Goal: Transaction & Acquisition: Purchase product/service

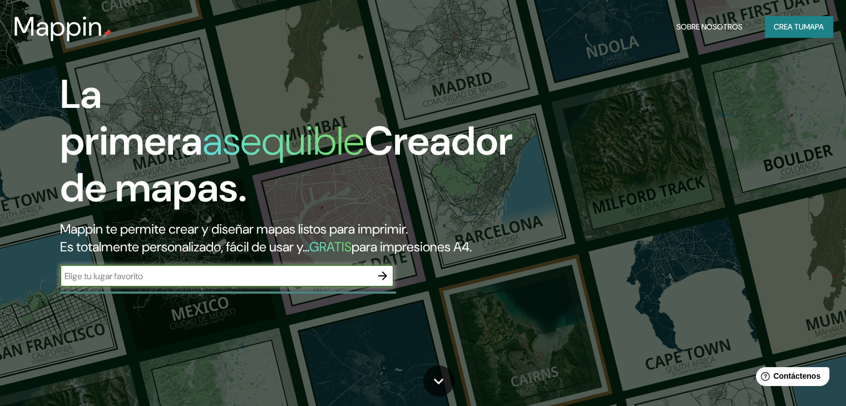
click at [781, 25] on font "Crea tu" at bounding box center [789, 27] width 30 height 10
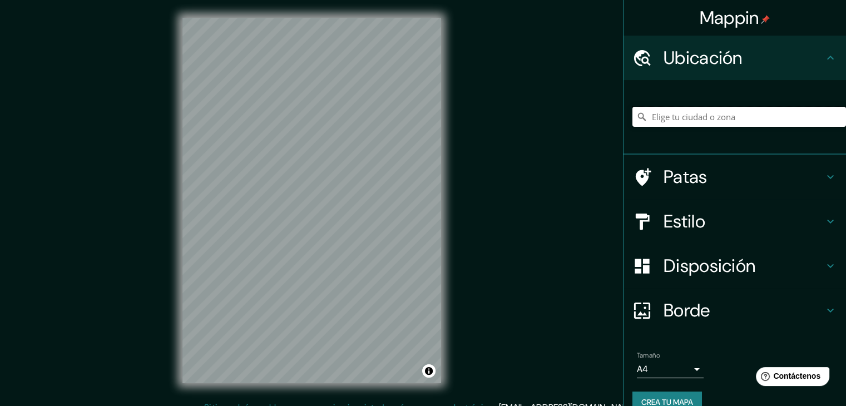
click at [679, 118] on input "Elige tu ciudad o zona" at bounding box center [740, 117] width 214 height 20
click at [707, 221] on h4 "Estilo" at bounding box center [744, 221] width 160 height 22
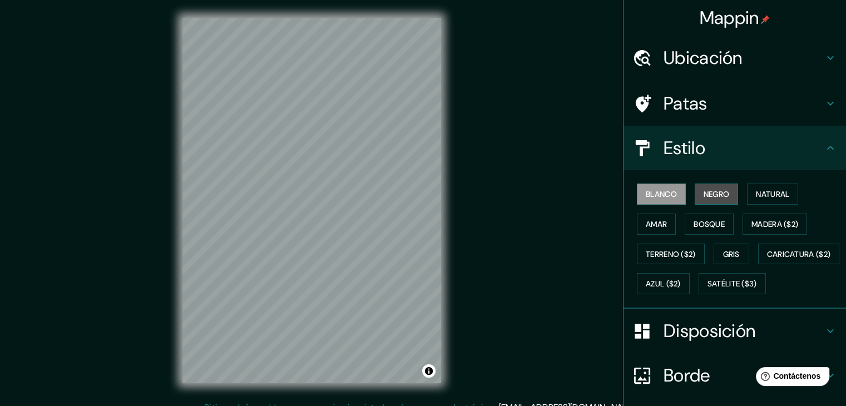
click at [708, 198] on font "Negro" at bounding box center [717, 194] width 26 height 10
click at [824, 146] on icon at bounding box center [830, 147] width 13 height 13
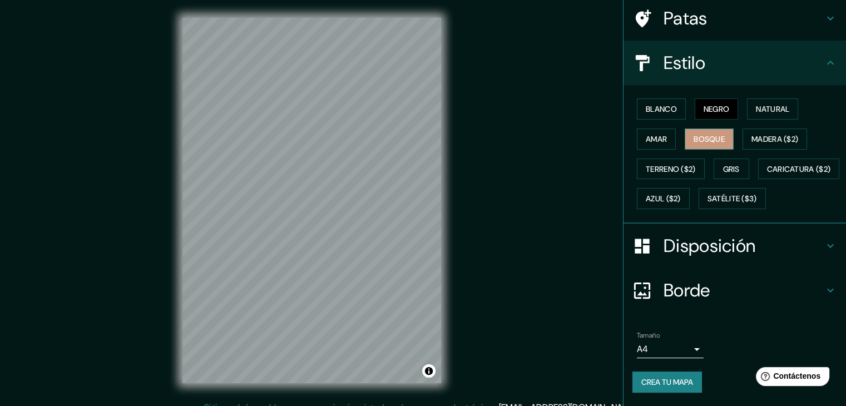
scroll to position [111, 0]
click at [824, 56] on icon at bounding box center [830, 62] width 13 height 13
click at [827, 61] on icon at bounding box center [830, 63] width 7 height 4
click at [808, 52] on h4 "Estilo" at bounding box center [744, 63] width 160 height 22
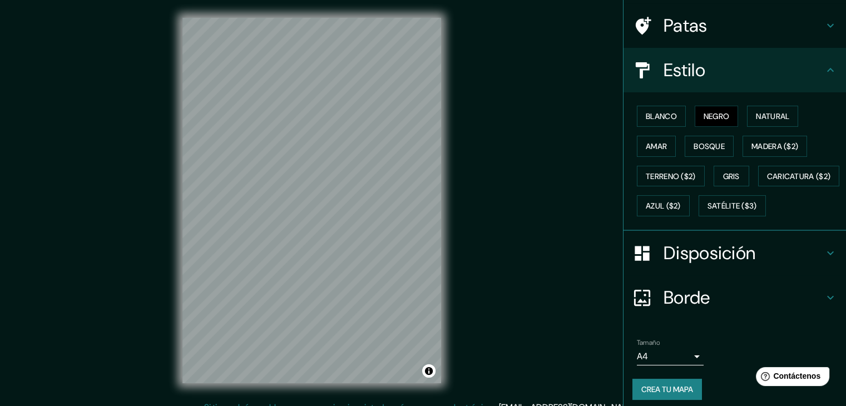
scroll to position [0, 0]
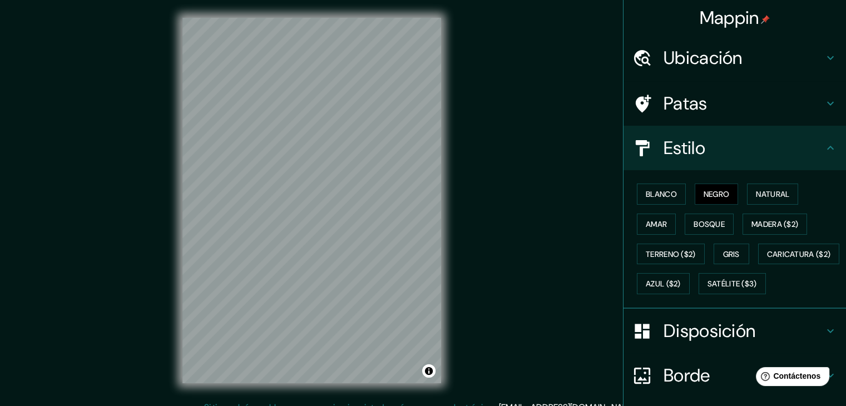
click at [796, 50] on h4 "Ubicación" at bounding box center [744, 58] width 160 height 22
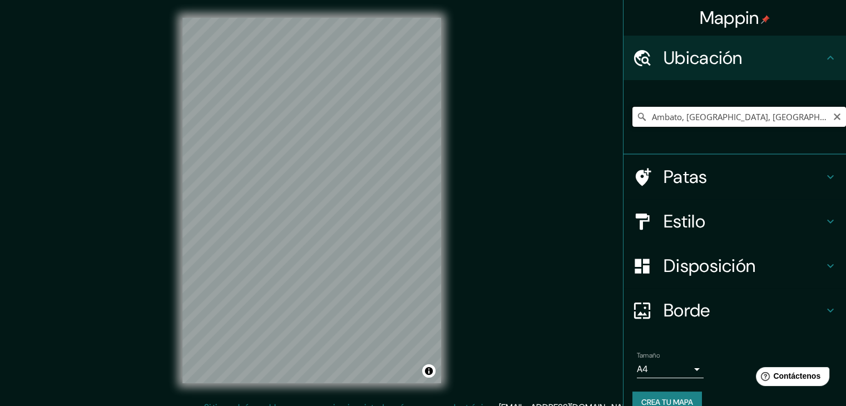
click at [732, 118] on input "Ambato, [GEOGRAPHIC_DATA], [GEOGRAPHIC_DATA]" at bounding box center [740, 117] width 214 height 20
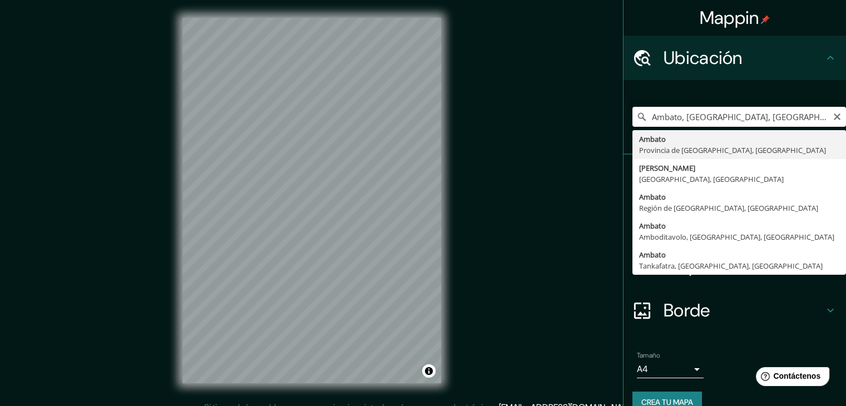
click at [819, 116] on input "Ambato, [GEOGRAPHIC_DATA], [GEOGRAPHIC_DATA]" at bounding box center [740, 117] width 214 height 20
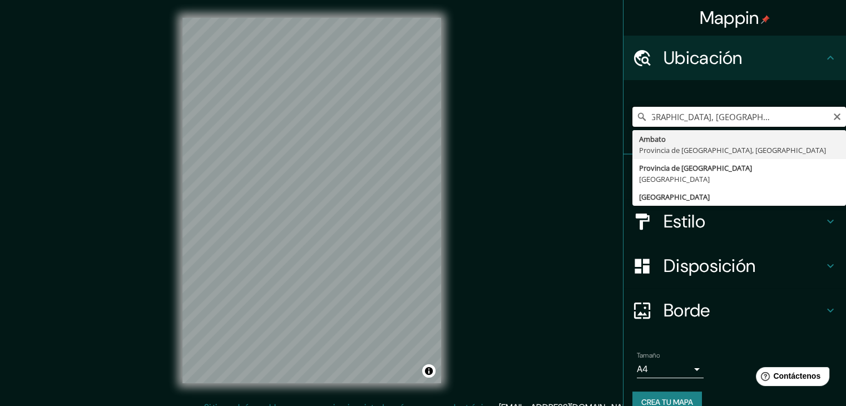
type input "Ambato, [GEOGRAPHIC_DATA], [GEOGRAPHIC_DATA]"
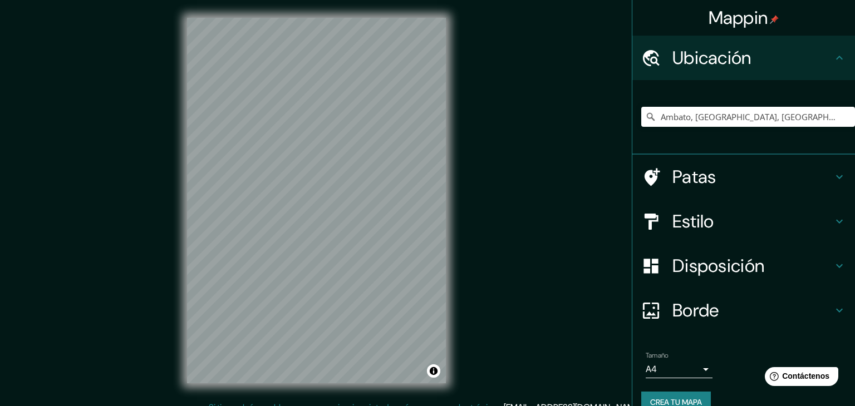
click at [641, 367] on body "Mappin Ubicación Ambato, [GEOGRAPHIC_DATA], [GEOGRAPHIC_DATA] Ambato Provincia …" at bounding box center [427, 203] width 855 height 406
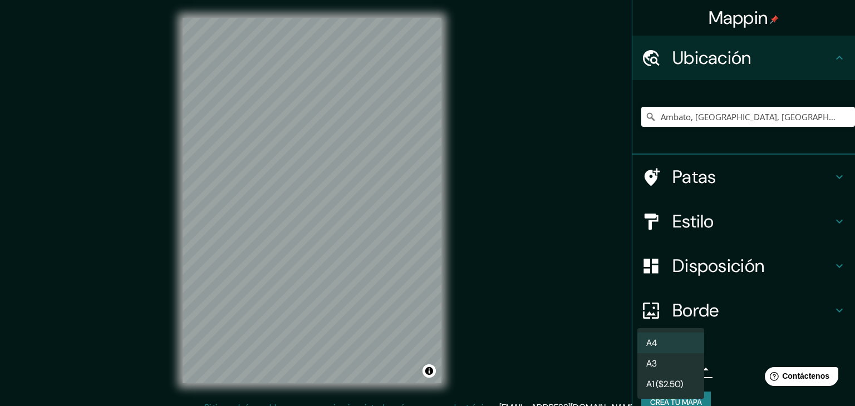
click at [656, 363] on font "A3" at bounding box center [651, 364] width 11 height 12
type input "a4"
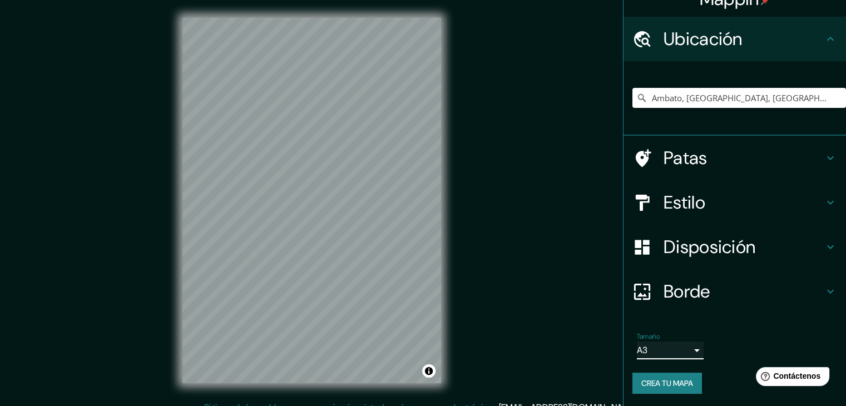
scroll to position [19, 0]
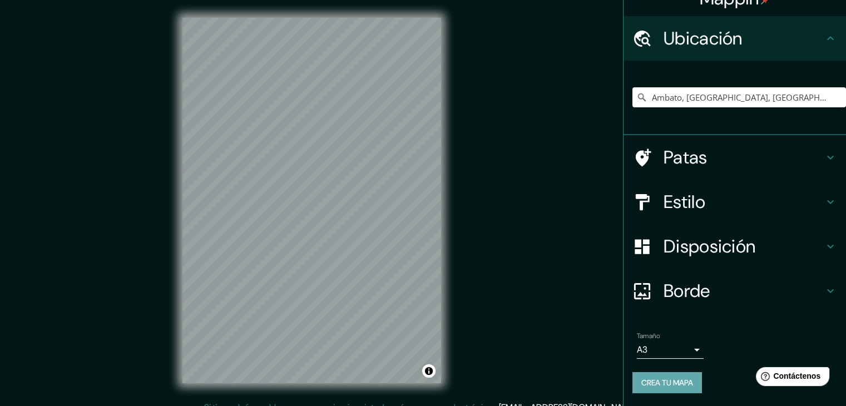
click at [665, 378] on font "Crea tu mapa" at bounding box center [667, 383] width 52 height 10
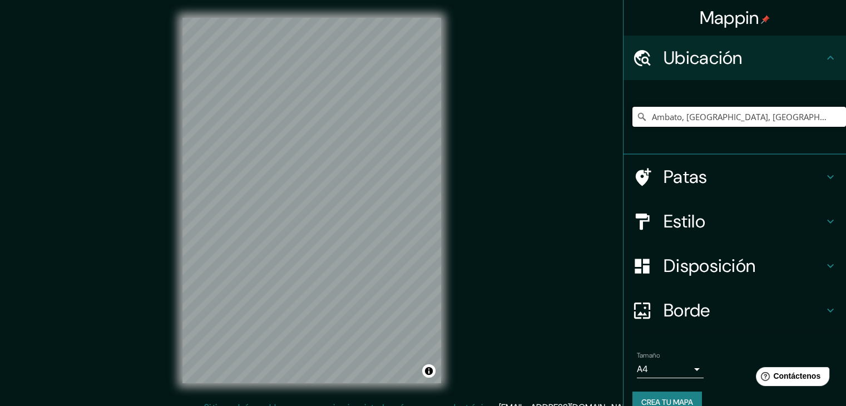
drag, startPoint x: 830, startPoint y: 117, endPoint x: 811, endPoint y: 113, distance: 19.9
click at [811, 113] on input "Ambato, [GEOGRAPHIC_DATA], [GEOGRAPHIC_DATA]" at bounding box center [740, 117] width 214 height 20
click at [817, 111] on input "Ambato, [GEOGRAPHIC_DATA], [GEOGRAPHIC_DATA]" at bounding box center [740, 117] width 214 height 20
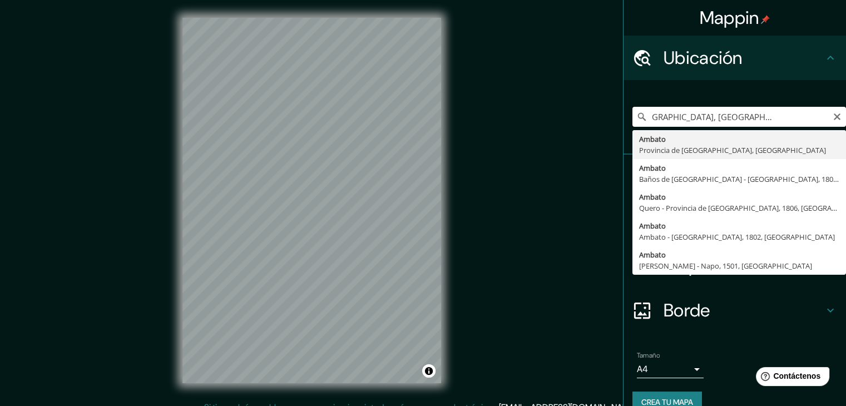
scroll to position [0, 57]
type input "Ambato, [GEOGRAPHIC_DATA], [GEOGRAPHIC_DATA]"
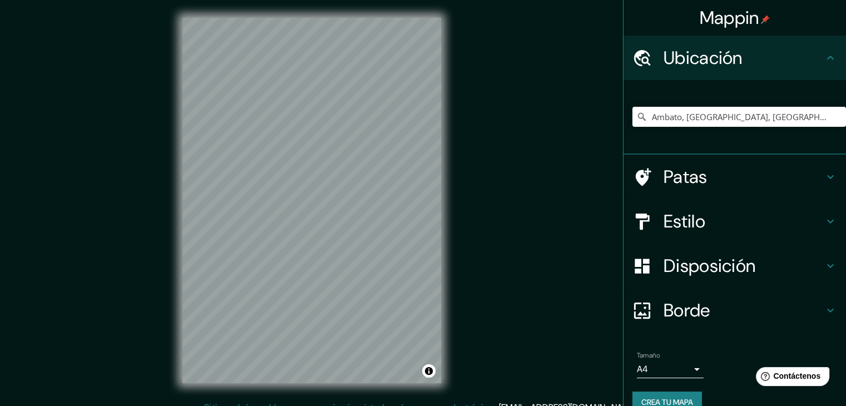
click at [668, 231] on font "Estilo" at bounding box center [685, 221] width 42 height 23
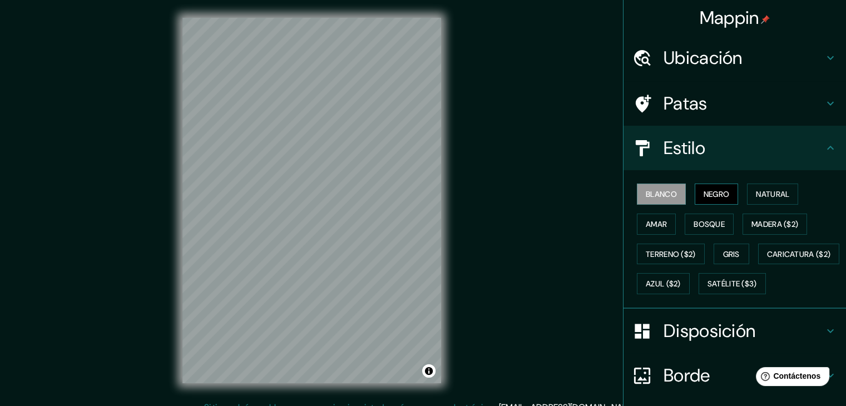
click at [717, 194] on font "Negro" at bounding box center [717, 194] width 26 height 10
click at [785, 192] on font "Natural" at bounding box center [772, 194] width 33 height 10
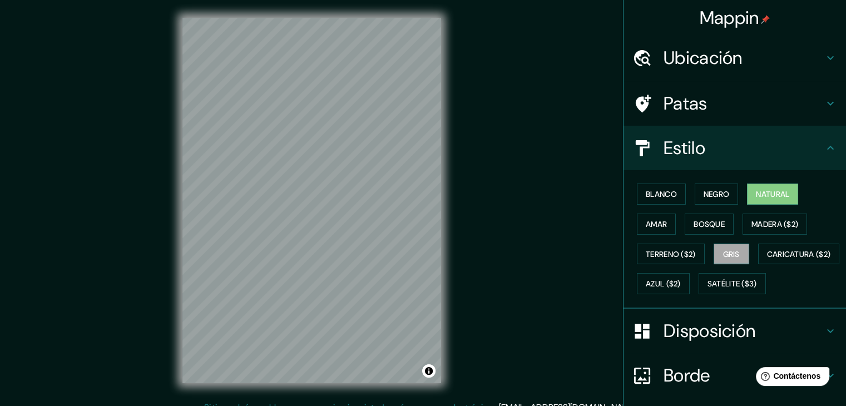
click at [723, 253] on font "Gris" at bounding box center [731, 254] width 17 height 10
click at [754, 220] on font "Madera ($2)" at bounding box center [775, 224] width 47 height 10
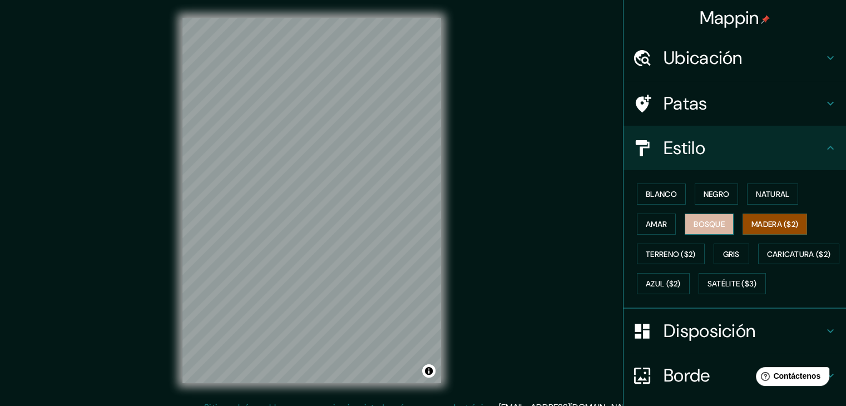
click at [713, 226] on font "Bosque" at bounding box center [709, 224] width 31 height 10
click at [659, 223] on font "Amar" at bounding box center [656, 224] width 21 height 10
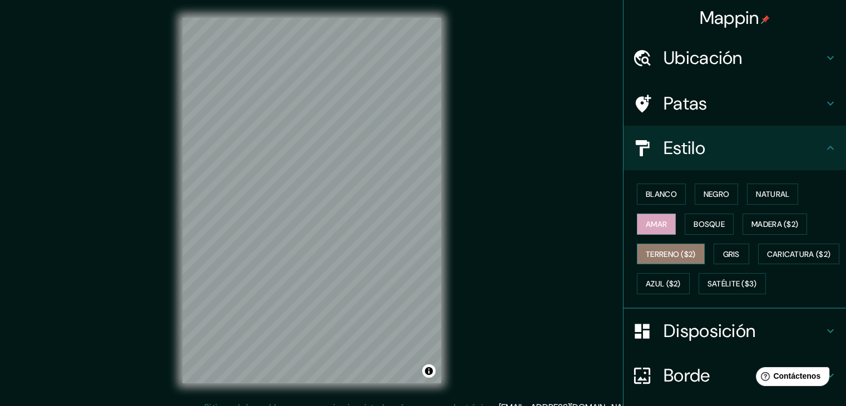
click at [661, 250] on font "Terreno ($2)" at bounding box center [671, 254] width 50 height 10
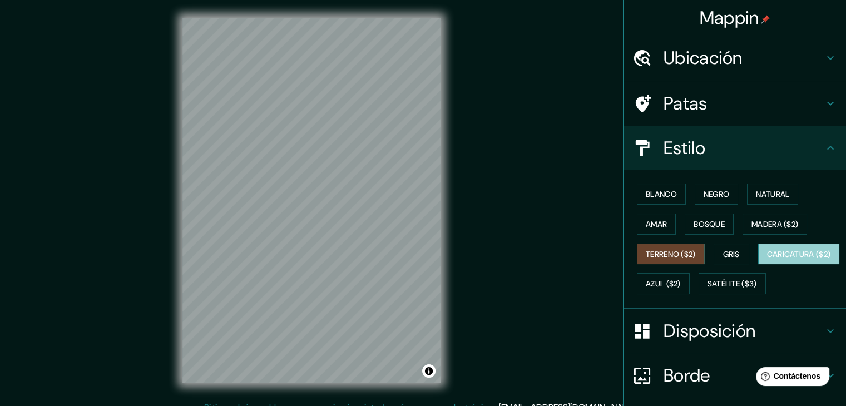
click at [758, 265] on button "Caricatura ($2)" at bounding box center [799, 254] width 82 height 21
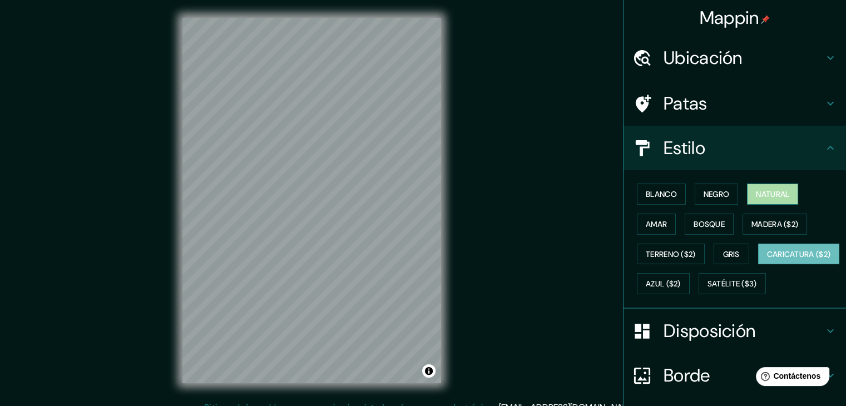
click at [756, 190] on font "Natural" at bounding box center [772, 194] width 33 height 10
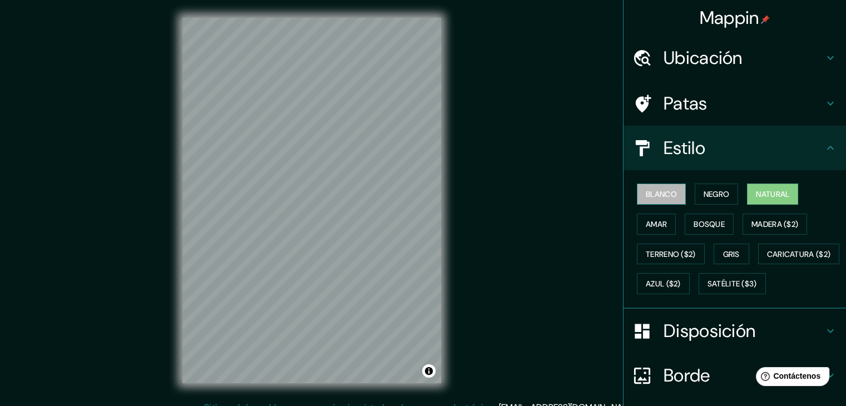
click at [652, 196] on font "Blanco" at bounding box center [661, 194] width 31 height 10
click at [709, 190] on font "Negro" at bounding box center [717, 194] width 26 height 10
click at [758, 189] on font "Natural" at bounding box center [772, 194] width 33 height 10
click at [705, 197] on font "Negro" at bounding box center [717, 194] width 26 height 10
